Goal: Task Accomplishment & Management: Use online tool/utility

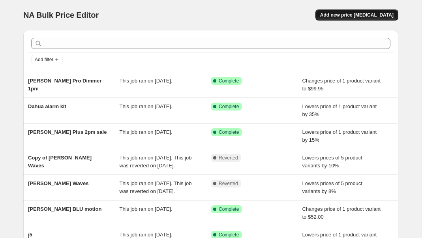
click at [344, 9] on button "Add new price [MEDICAL_DATA]" at bounding box center [356, 14] width 83 height 11
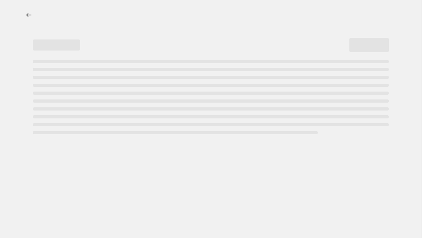
select select "percentage"
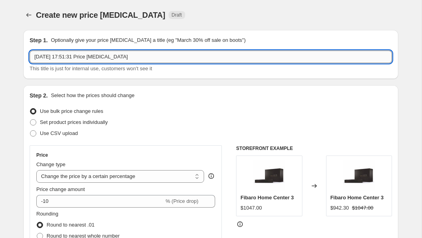
click at [132, 61] on input "[DATE] 17:51:31 Price [MEDICAL_DATA]" at bounding box center [211, 56] width 362 height 13
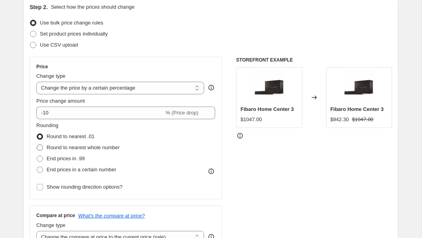
scroll to position [106, 0]
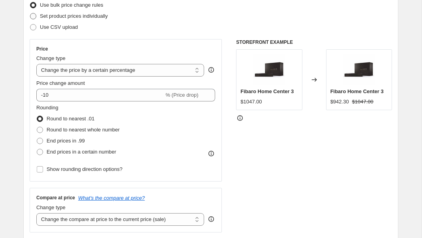
type input "[PERSON_NAME] Pro"
click at [34, 17] on span at bounding box center [33, 16] width 6 height 6
click at [30, 13] on input "Set product prices individually" at bounding box center [30, 13] width 0 height 0
radio input "true"
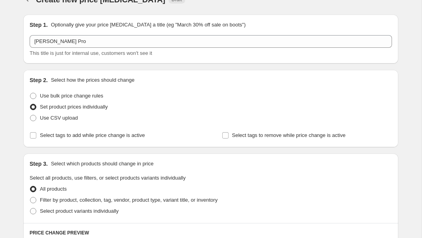
scroll to position [36, 0]
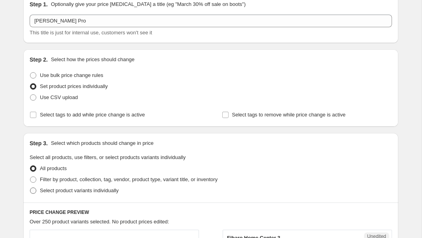
click at [32, 191] on span at bounding box center [33, 190] width 6 height 6
click at [30, 188] on input "Select product variants individually" at bounding box center [30, 187] width 0 height 0
radio input "true"
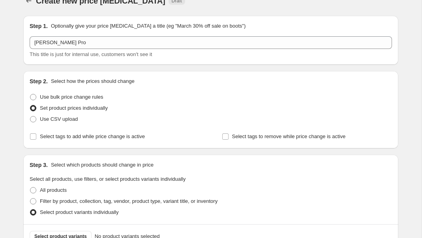
scroll to position [161, 0]
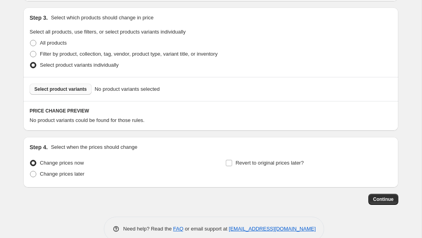
click at [60, 91] on span "Select product variants" at bounding box center [60, 89] width 52 height 6
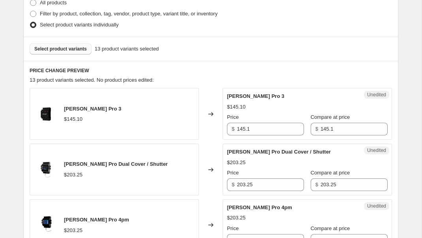
scroll to position [214, 0]
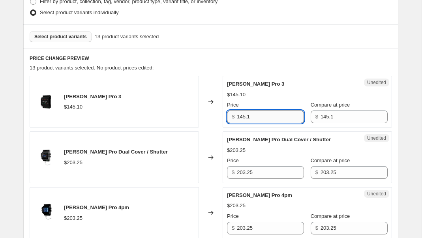
click at [246, 117] on input "145.1" at bounding box center [270, 116] width 67 height 13
type input "123"
click at [272, 47] on div "Select product variants 13 product variants selected" at bounding box center [210, 36] width 375 height 24
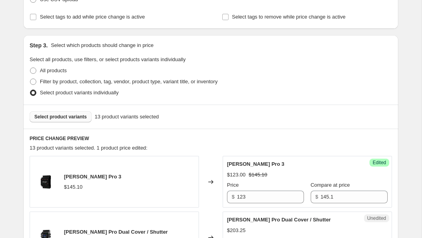
scroll to position [108, 0]
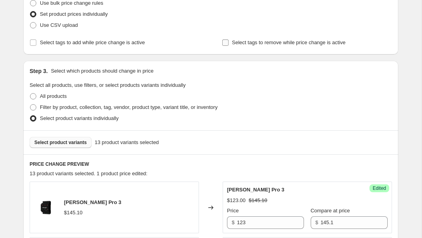
click at [226, 42] on input "Select tags to remove while price change is active" at bounding box center [225, 42] width 6 height 6
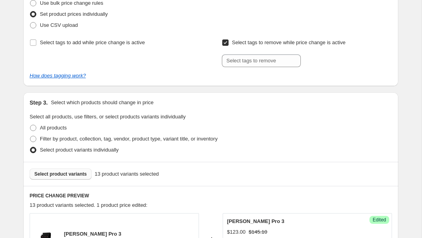
click at [226, 42] on input "Select tags to remove while price change is active" at bounding box center [225, 42] width 6 height 6
checkbox input "false"
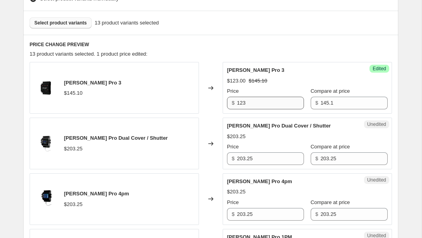
scroll to position [206, 0]
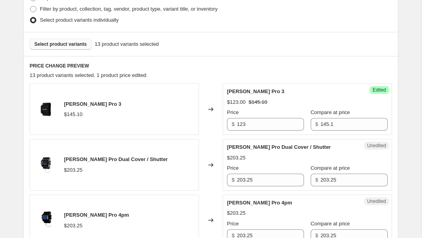
click at [336, 99] on div "$123.00 $145.10" at bounding box center [307, 102] width 160 height 8
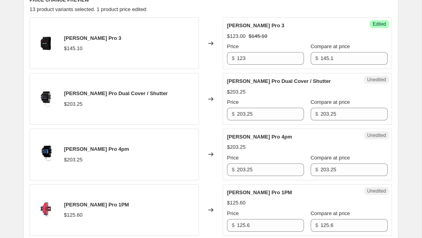
scroll to position [252, 0]
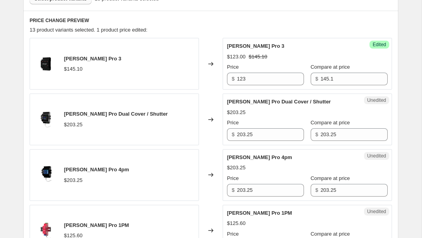
scroll to position [12, 0]
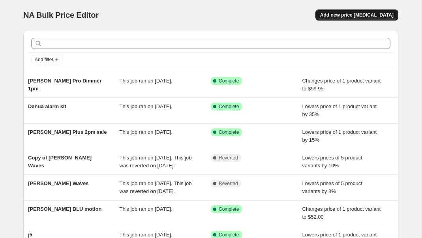
click at [340, 16] on span "Add new price [MEDICAL_DATA]" at bounding box center [356, 15] width 73 height 6
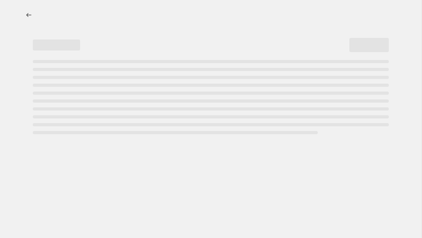
select select "percentage"
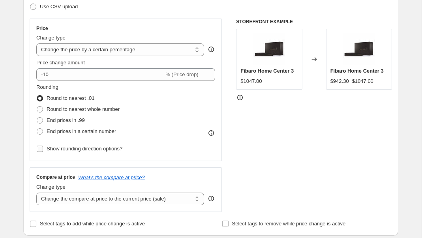
scroll to position [136, 0]
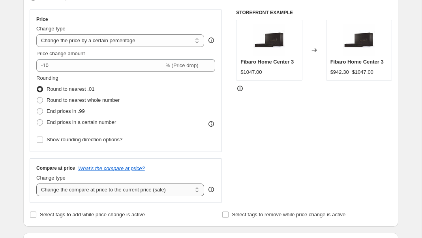
click at [80, 187] on select "Change the compare at price to the current price (sale) Change the compare at p…" at bounding box center [120, 189] width 168 height 13
select select "remove"
click at [36, 183] on select "Change the compare at price to the current price (sale) Change the compare at p…" at bounding box center [120, 189] width 168 height 13
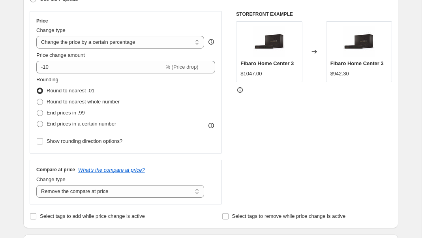
scroll to position [83, 0]
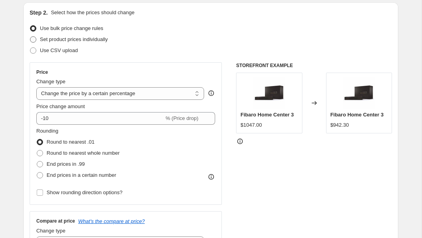
click at [34, 40] on span at bounding box center [33, 39] width 6 height 6
click at [30, 37] on input "Set product prices individually" at bounding box center [30, 36] width 0 height 0
radio input "true"
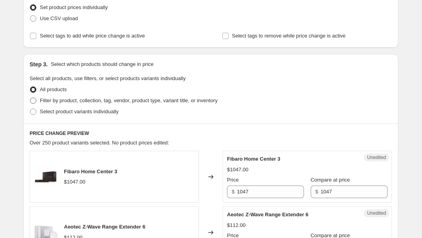
scroll to position [0, 0]
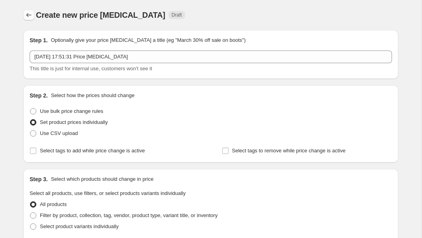
click at [30, 15] on icon "Price change jobs" at bounding box center [29, 15] width 8 height 8
